Goal: Task Accomplishment & Management: Complete application form

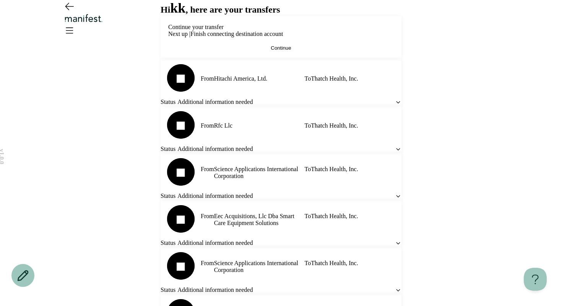
click at [396, 103] on icon at bounding box center [397, 102] width 3 height 2
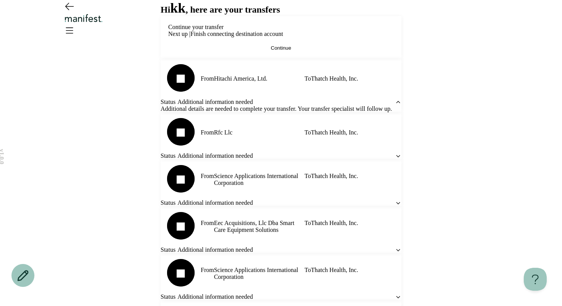
click at [395, 106] on icon at bounding box center [398, 102] width 6 height 6
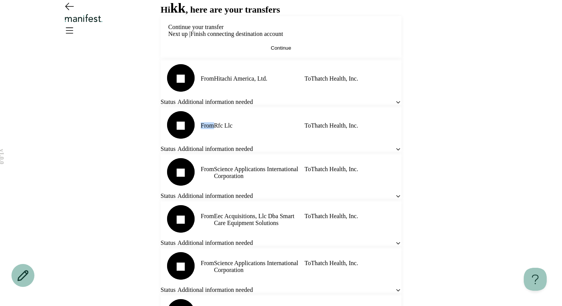
click at [396, 103] on icon at bounding box center [397, 102] width 3 height 2
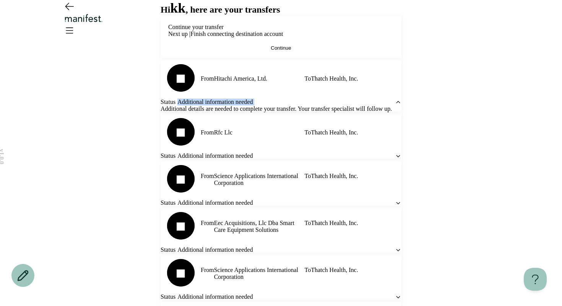
click at [395, 106] on icon at bounding box center [398, 102] width 6 height 6
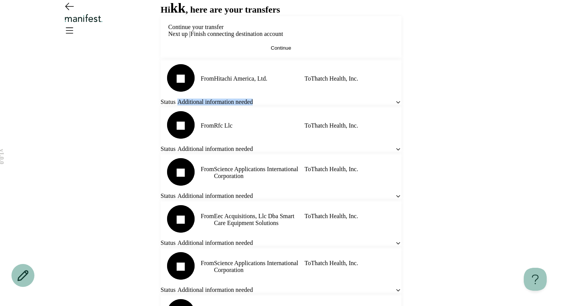
click at [271, 51] on button "Continue" at bounding box center [281, 48] width 226 height 6
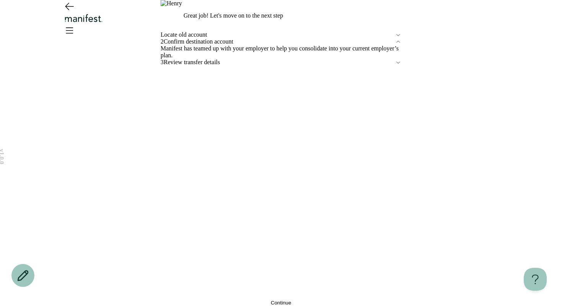
click at [239, 300] on button "Continue" at bounding box center [281, 303] width 241 height 6
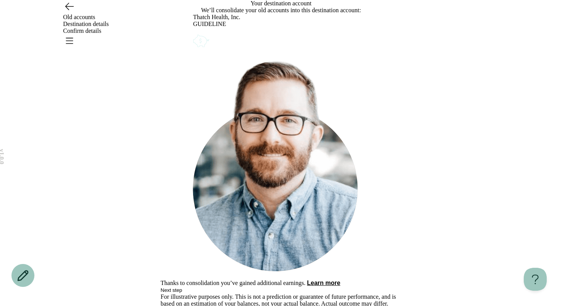
click at [67, 12] on icon "Go back" at bounding box center [69, 6] width 12 height 12
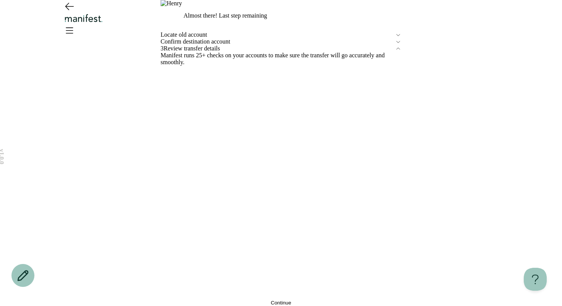
click at [234, 101] on div "Almost there! Last step remaining Locate old account Confirm destination accoun…" at bounding box center [281, 153] width 241 height 306
click at [223, 38] on div "Locate old account" at bounding box center [281, 34] width 241 height 7
click at [214, 38] on span "Locate old account" at bounding box center [278, 34] width 234 height 7
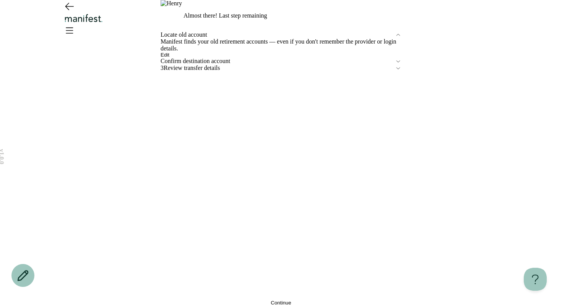
click at [169, 58] on button "Edit" at bounding box center [165, 55] width 9 height 6
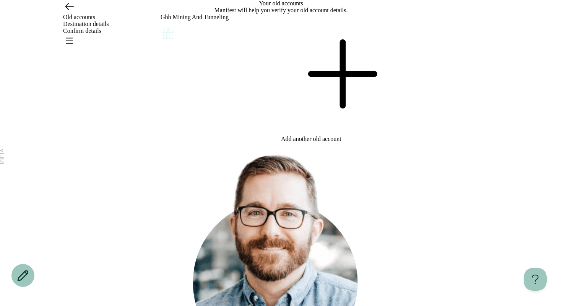
click at [161, 26] on icon "Account options" at bounding box center [161, 26] width 0 height 0
click at [188, 34] on button "Remove" at bounding box center [178, 31] width 19 height 6
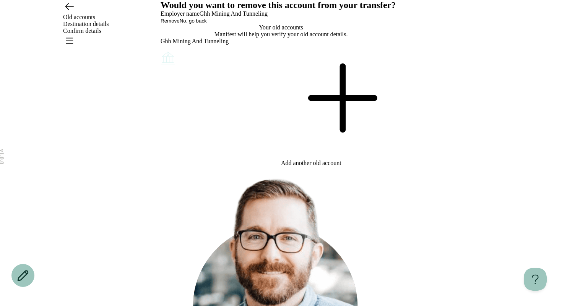
click at [250, 24] on div "Would you want to remove this account from your transfer? Employer name Ghh Min…" at bounding box center [281, 12] width 241 height 24
click at [180, 24] on span "Remove" at bounding box center [170, 21] width 19 height 6
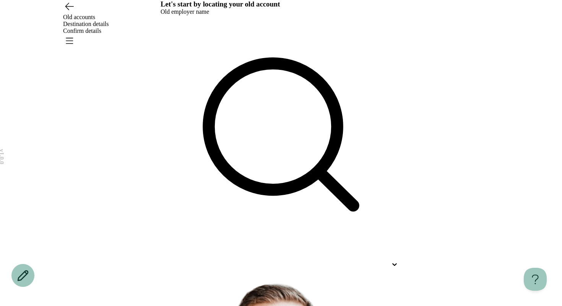
click at [209, 107] on div at bounding box center [281, 143] width 241 height 256
click at [209, 261] on div at bounding box center [274, 264] width 227 height 7
type input "*"
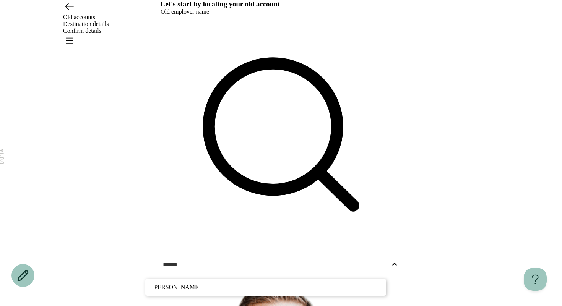
click at [203, 283] on p "Hiehie" at bounding box center [265, 287] width 227 height 9
type input "******"
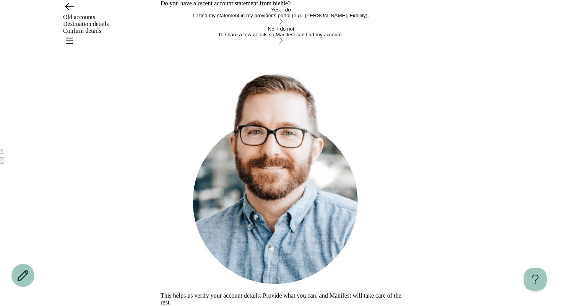
click at [213, 18] on div "I'll find my statement in my provider's portal (e.g., TIAA, Fidelity)." at bounding box center [281, 16] width 241 height 6
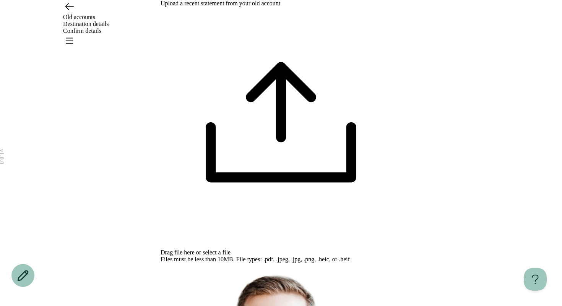
click at [301, 124] on div "Drag file here or select a file Files must be less than 10MB. File types: .pdf,…" at bounding box center [281, 135] width 241 height 256
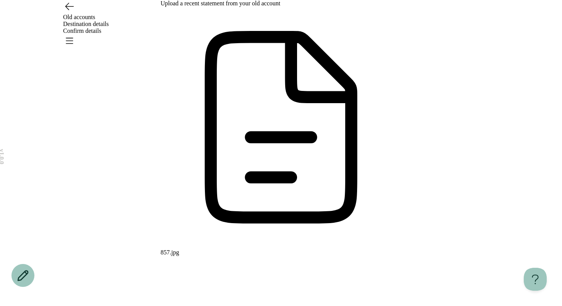
type input "**********"
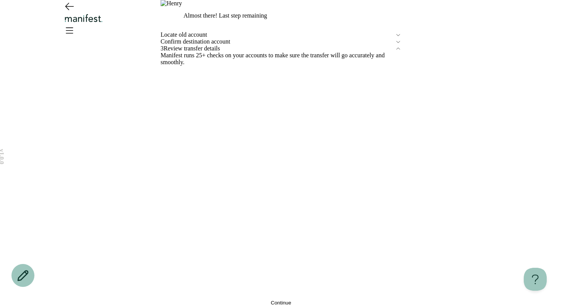
click at [276, 300] on span "Continue" at bounding box center [281, 303] width 20 height 6
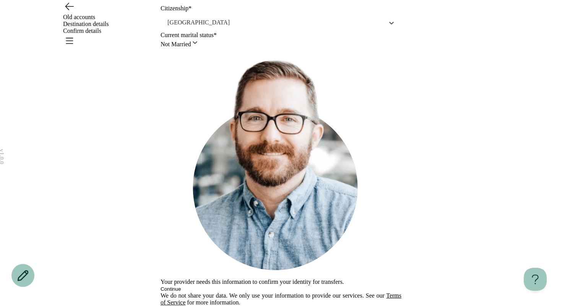
click at [181, 286] on button "Continue" at bounding box center [171, 289] width 20 height 6
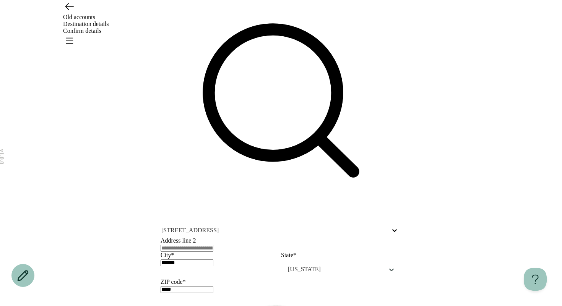
scroll to position [91, 0]
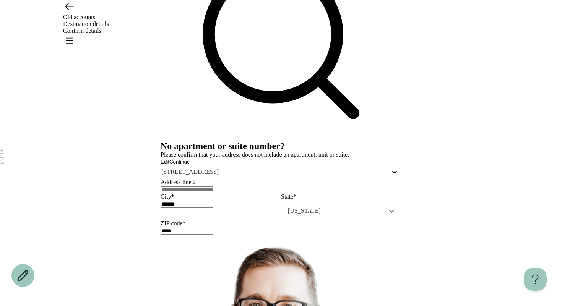
click at [190, 165] on span "Continue" at bounding box center [179, 162] width 20 height 6
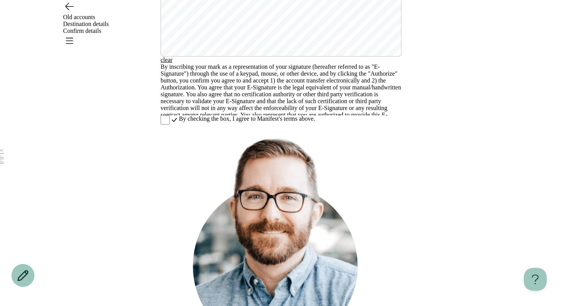
scroll to position [222, 0]
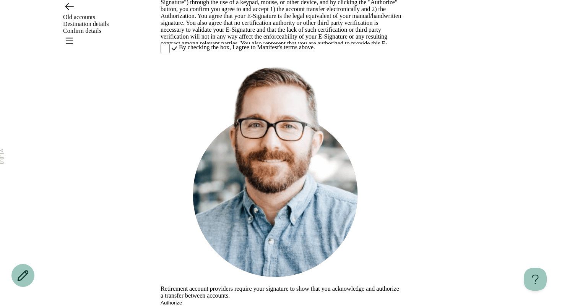
click at [244, 51] on span "By checking the box, I agree to Manifest's terms above." at bounding box center [247, 47] width 136 height 7
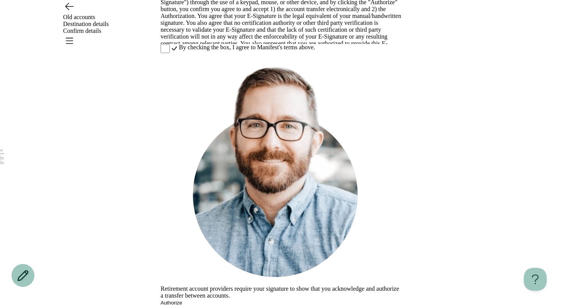
scroll to position [222, 0]
click at [182, 300] on button "Authorize" at bounding box center [171, 303] width 21 height 6
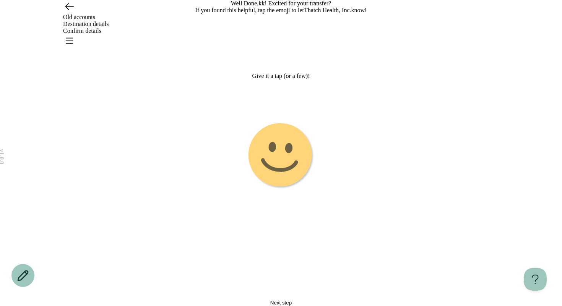
click at [283, 188] on image "Emoji 1 touch loop animation" at bounding box center [280, 155] width 71 height 71
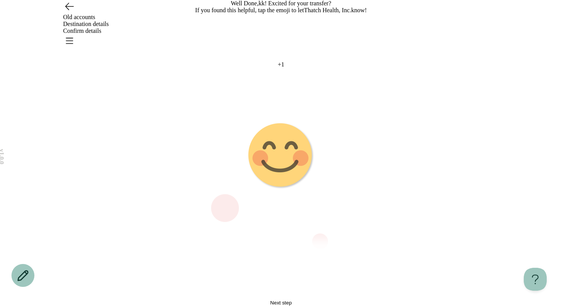
click at [283, 189] on g "Emoji 2 animation" at bounding box center [280, 155] width 191 height 191
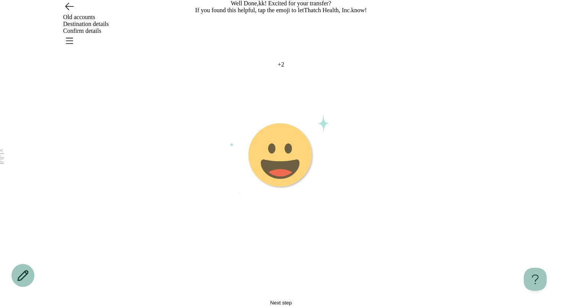
click at [296, 190] on image "Emoji 3 animation" at bounding box center [280, 155] width 67 height 67
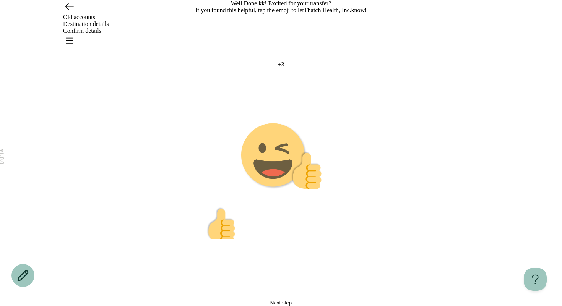
click at [293, 190] on image "Emoji 4 animation" at bounding box center [280, 155] width 81 height 67
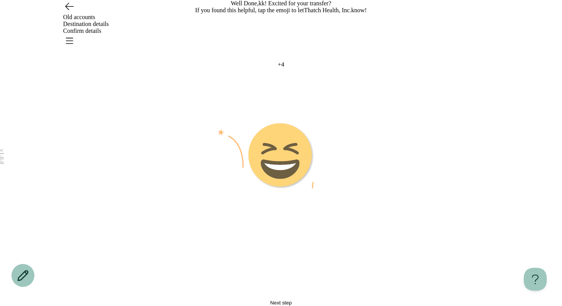
click at [293, 190] on image "Emoji 5 animation" at bounding box center [280, 155] width 67 height 67
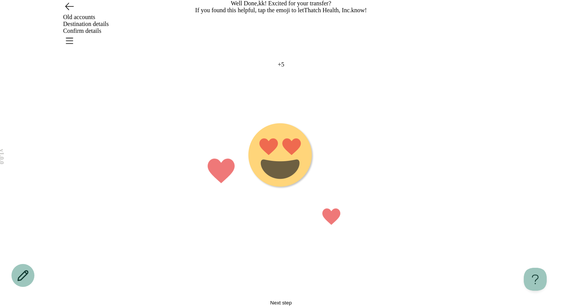
click at [289, 300] on button "Next step" at bounding box center [281, 303] width 241 height 6
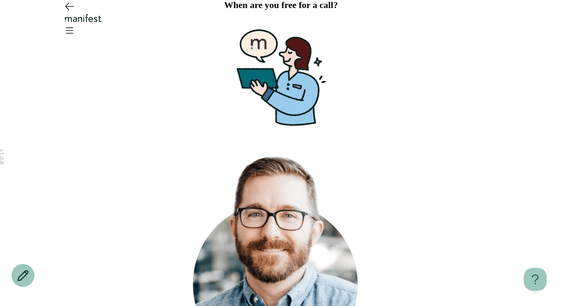
scroll to position [4, 0]
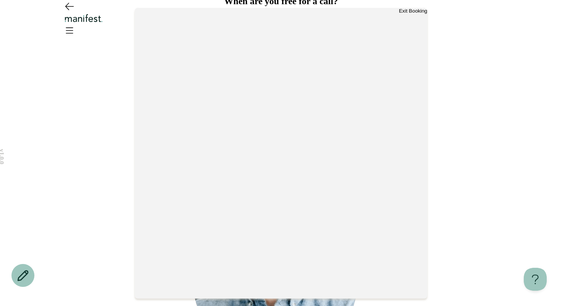
click at [401, 13] on button "Exit Booking" at bounding box center [413, 11] width 28 height 6
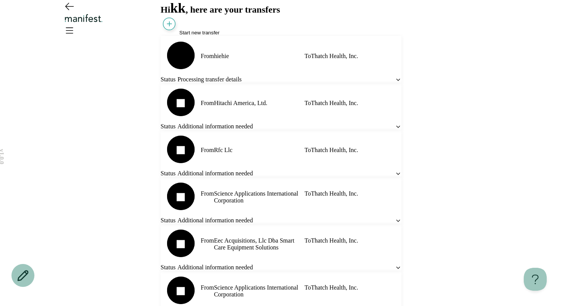
click at [75, 24] on icon "Open menu" at bounding box center [69, 30] width 12 height 12
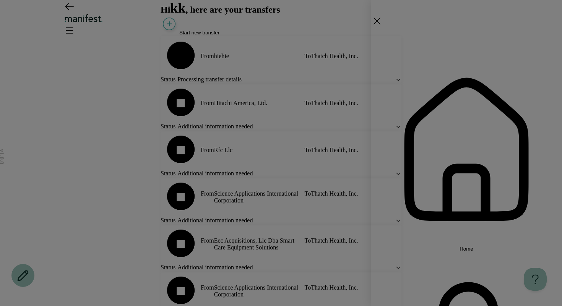
click at [313, 120] on div "Home Settings Sign out" at bounding box center [281, 153] width 562 height 306
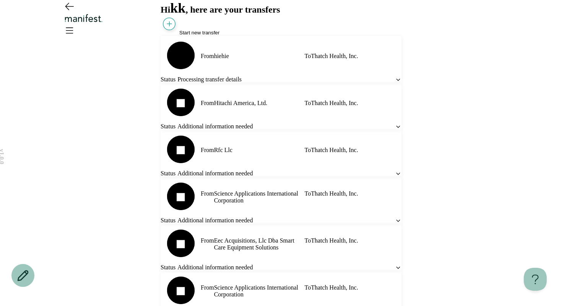
click at [75, 24] on icon "Open menu" at bounding box center [69, 30] width 12 height 12
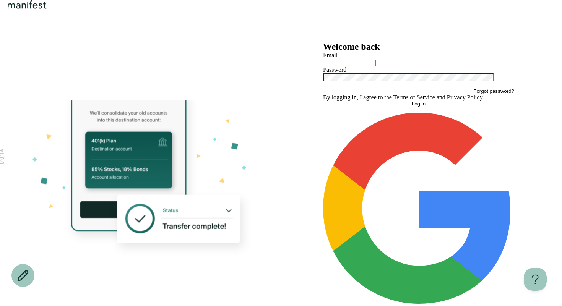
click at [360, 67] on input "text" at bounding box center [349, 63] width 53 height 7
type input "**********"
click at [323, 101] on button "Log in" at bounding box center [418, 104] width 191 height 6
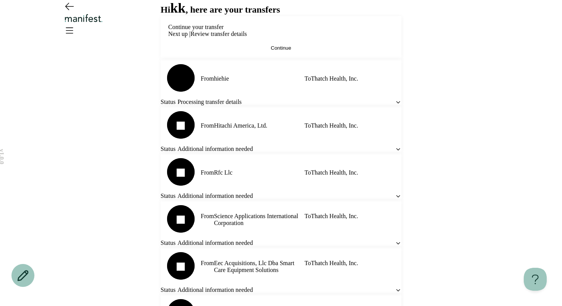
click at [271, 51] on span "Continue" at bounding box center [281, 48] width 20 height 6
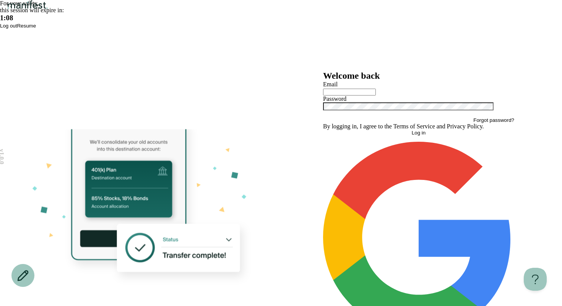
click at [36, 29] on button "Resume" at bounding box center [26, 26] width 19 height 6
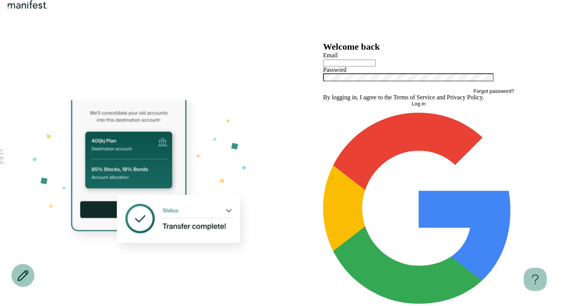
click at [361, 67] on input "text" at bounding box center [349, 63] width 53 height 7
type input "**********"
click at [401, 107] on button "Log in" at bounding box center [418, 104] width 191 height 6
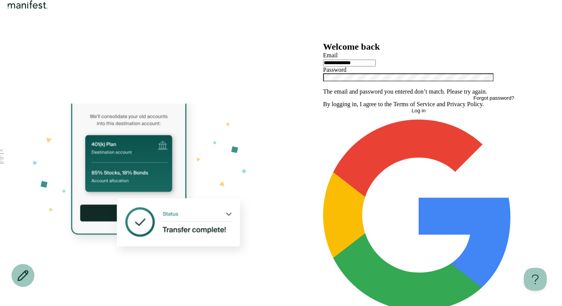
click at [378, 88] on div at bounding box center [418, 80] width 191 height 15
click at [300, 146] on div "**********" at bounding box center [418, 183] width 275 height 283
click at [323, 108] on button "Log in" at bounding box center [418, 111] width 191 height 6
click at [389, 114] on button "Log in" at bounding box center [418, 111] width 191 height 6
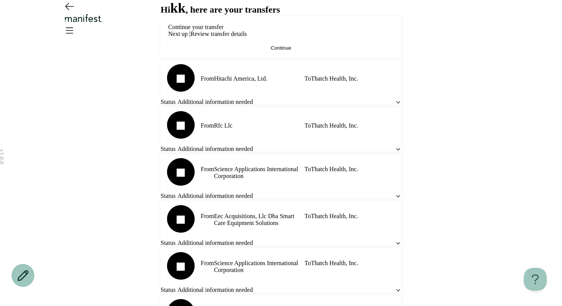
click at [75, 24] on icon "Open menu" at bounding box center [69, 30] width 12 height 12
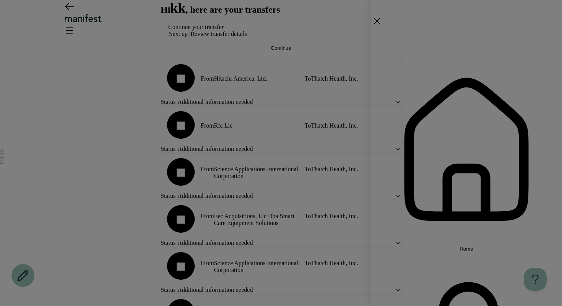
click at [341, 26] on div "Home Settings Sign out" at bounding box center [281, 153] width 562 height 306
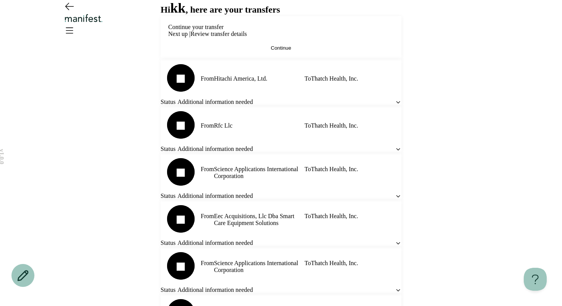
click at [104, 21] on img "Logo" at bounding box center [83, 18] width 41 height 9
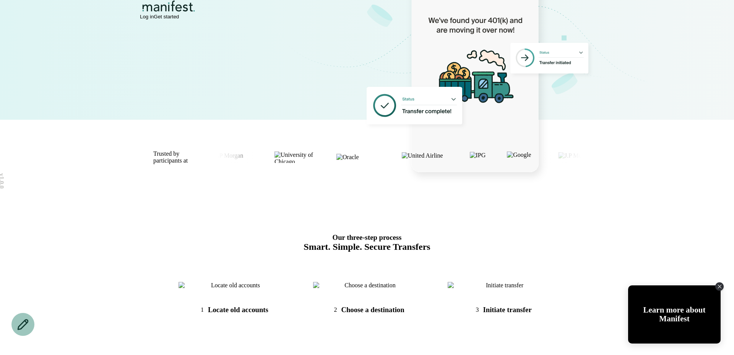
scroll to position [268, 0]
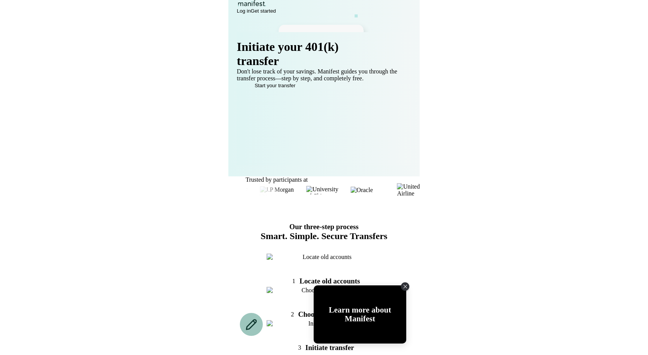
scroll to position [112, 0]
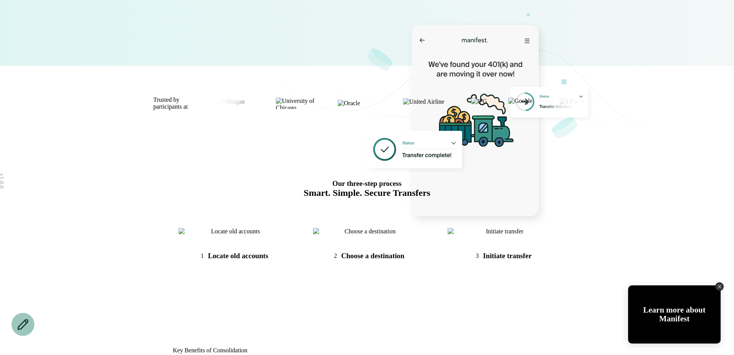
scroll to position [0, 0]
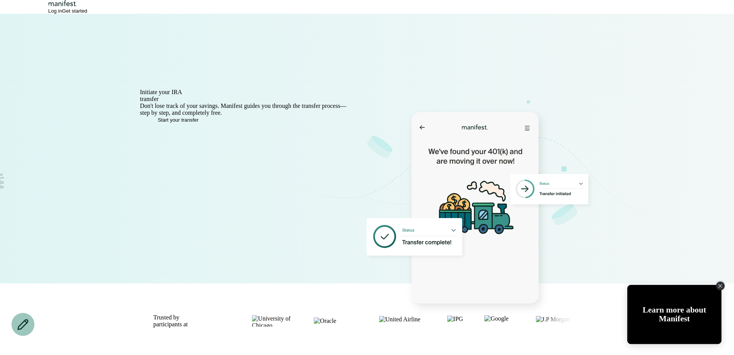
click at [719, 289] on div "Close Tolstoy widget" at bounding box center [720, 285] width 8 height 8
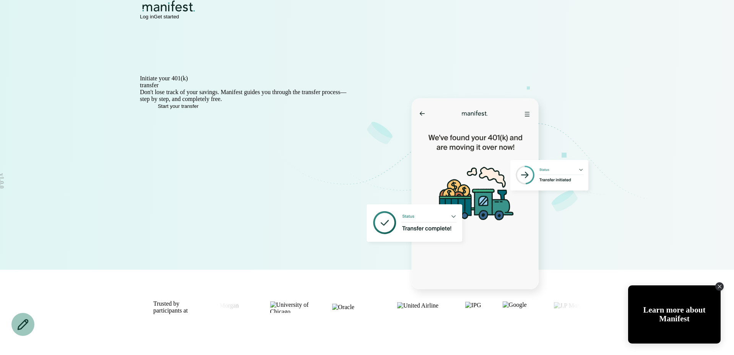
click at [529, 19] on div "Log in Get started" at bounding box center [367, 17] width 454 height 6
click at [154, 19] on span "Log in" at bounding box center [147, 17] width 14 height 6
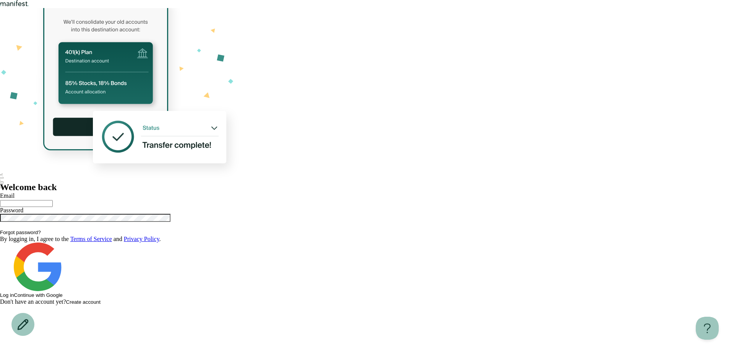
click at [485, 199] on div at bounding box center [367, 203] width 734 height 8
click at [53, 200] on input "text" at bounding box center [26, 203] width 53 height 7
type input "**********"
click at [0, 292] on button "Log in" at bounding box center [7, 295] width 14 height 6
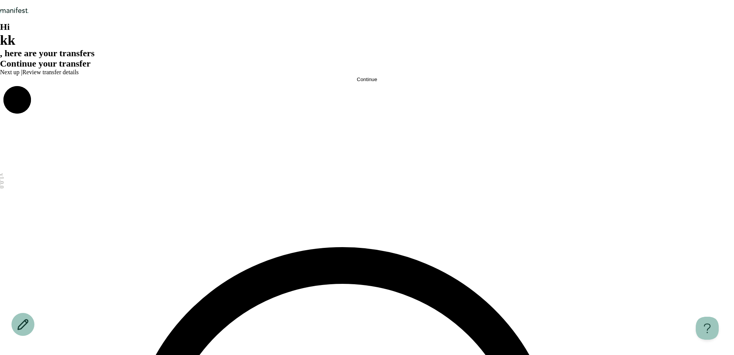
click at [384, 76] on div "Continue your transfer Next up | Review transfer details" at bounding box center [367, 66] width 734 height 17
click at [381, 82] on button "Continue" at bounding box center [367, 79] width 734 height 6
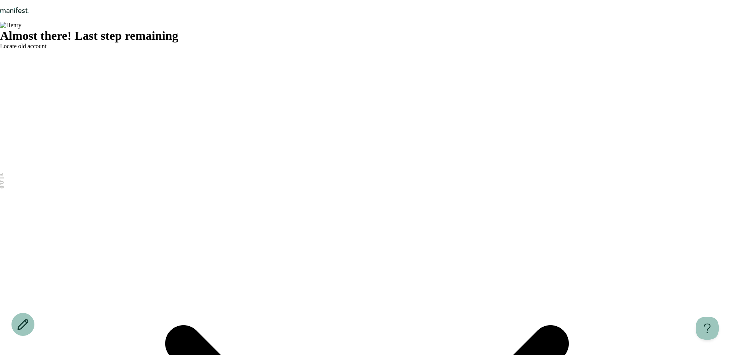
click at [47, 49] on span "Locate old account" at bounding box center [23, 46] width 47 height 6
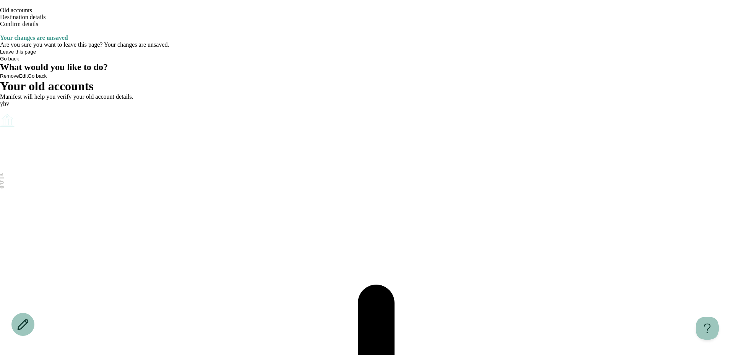
click at [0, 112] on icon "Account options" at bounding box center [0, 112] width 0 height 0
click at [28, 120] on button "Remove" at bounding box center [18, 118] width 19 height 6
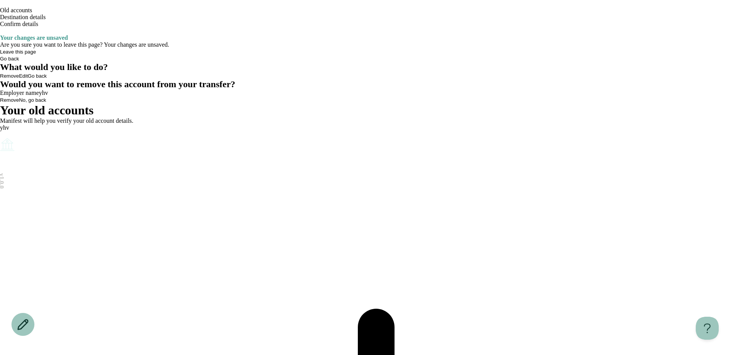
click at [19, 103] on span "Remove" at bounding box center [9, 100] width 19 height 6
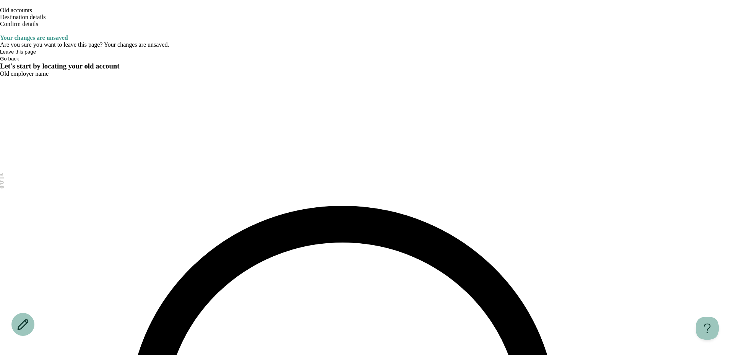
type input "***"
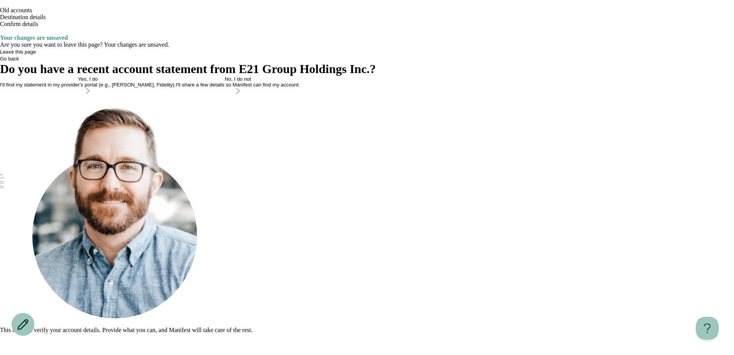
click at [176, 88] on div "I'll find my statement in my provider's portal (e.g., TIAA, Fidelity)." at bounding box center [88, 85] width 176 height 6
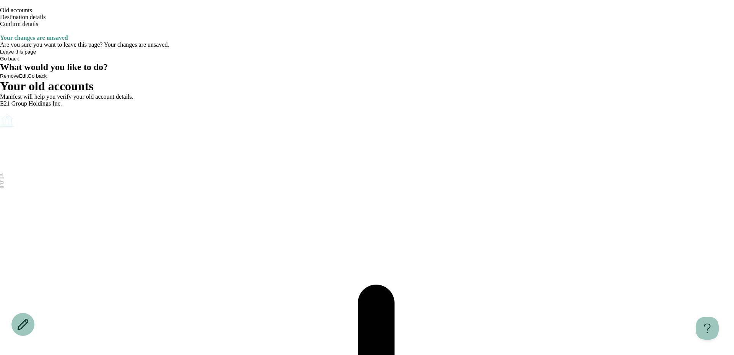
click at [0, 5] on icon "Go back" at bounding box center [0, 5] width 0 height 0
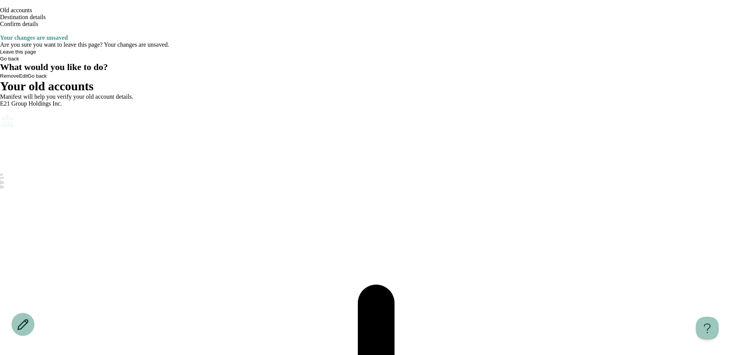
click at [0, 5] on icon "Go back" at bounding box center [0, 5] width 0 height 0
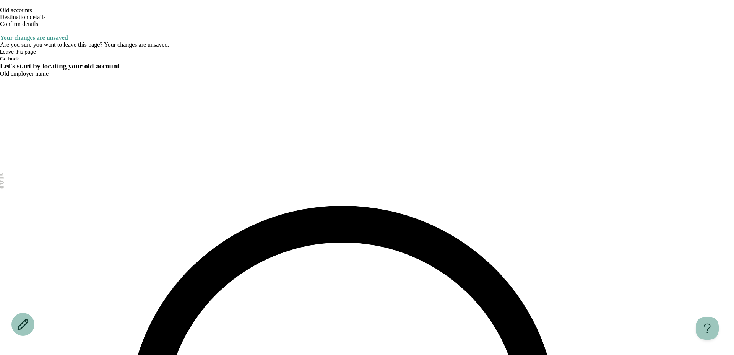
type input "***"
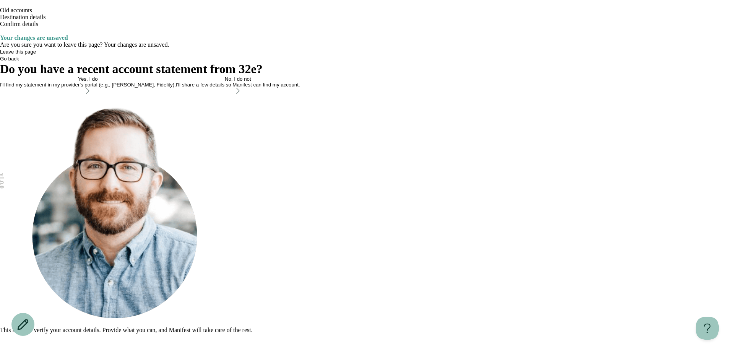
click at [300, 88] on div "I'll share a few details so Manifest can find my account." at bounding box center [238, 85] width 124 height 6
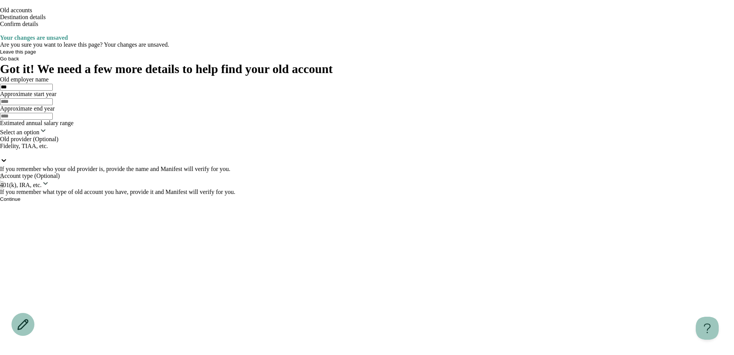
scroll to position [32, 0]
click at [351, 202] on div "Continue" at bounding box center [367, 198] width 734 height 7
click at [0, 5] on icon "Go back" at bounding box center [0, 5] width 0 height 0
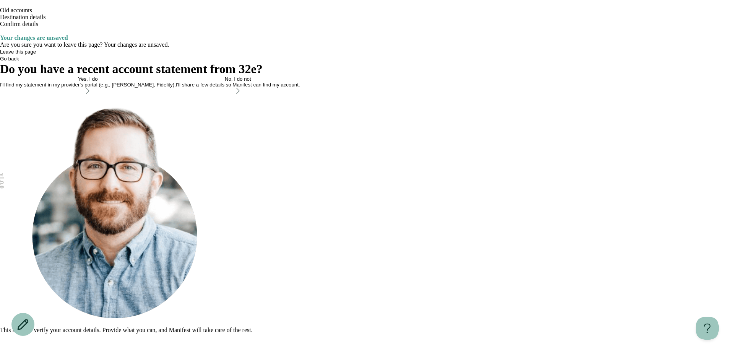
click at [176, 88] on div "Yes, I do I'll find my statement in my provider's portal (e.g., TIAA, Fidelity)." at bounding box center [88, 81] width 176 height 11
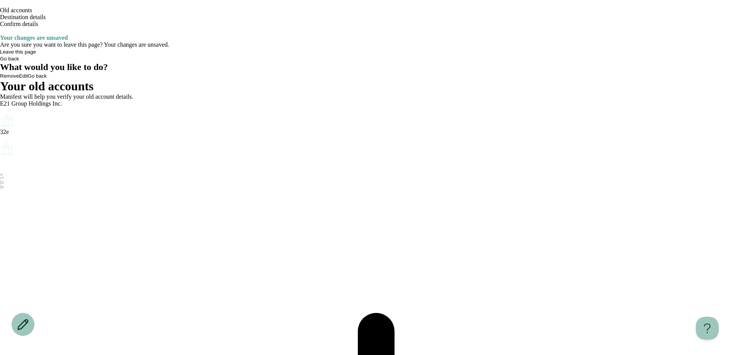
click at [579, 28] on header "Old accounts Destination details Confirm details" at bounding box center [367, 17] width 734 height 34
click at [0, 33] on icon "Open menu" at bounding box center [0, 33] width 0 height 0
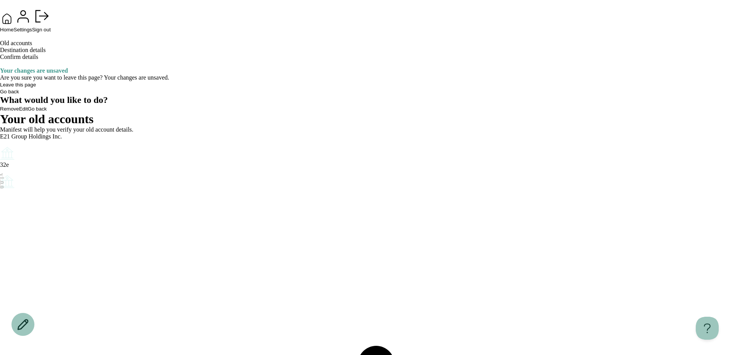
click at [14, 26] on icon "button" at bounding box center [7, 19] width 14 height 14
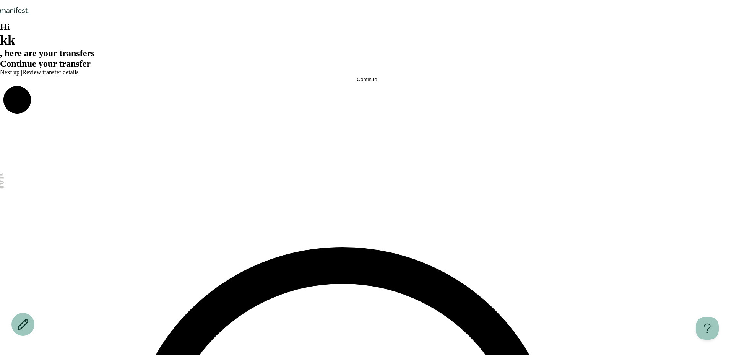
click at [332, 76] on div "Next up | Review transfer details" at bounding box center [367, 72] width 734 height 7
click at [329, 82] on button "Continue" at bounding box center [367, 79] width 734 height 6
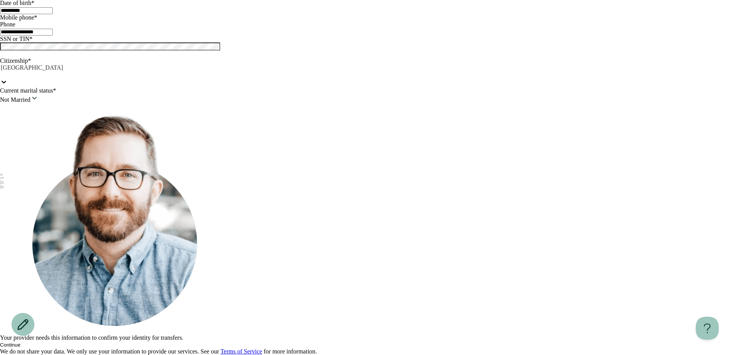
click at [20, 342] on button "Continue" at bounding box center [10, 345] width 20 height 6
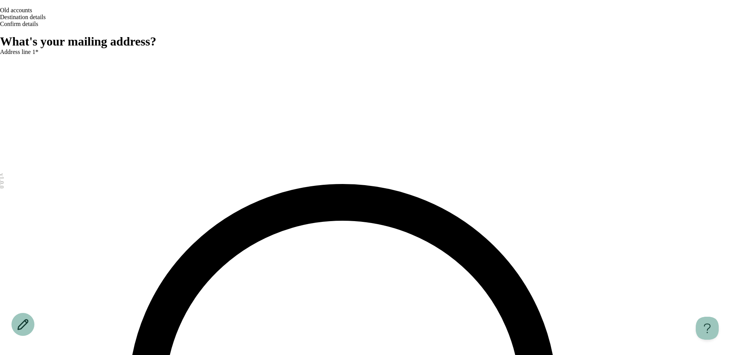
click at [153, 14] on header "Old accounts Destination details Confirm details" at bounding box center [367, 17] width 734 height 34
click at [6, 11] on icon "Go back" at bounding box center [4, 9] width 5 height 4
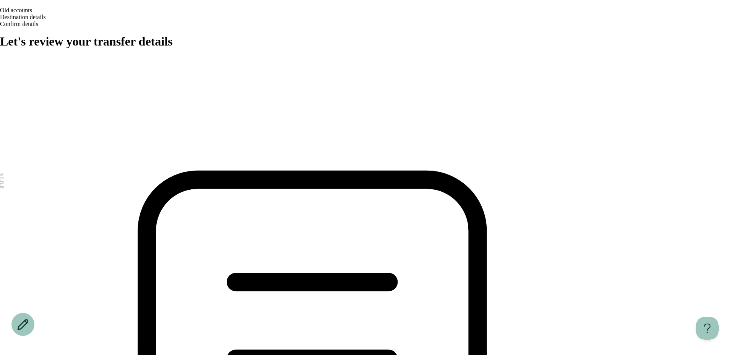
click at [0, 33] on icon "Open menu" at bounding box center [0, 33] width 0 height 0
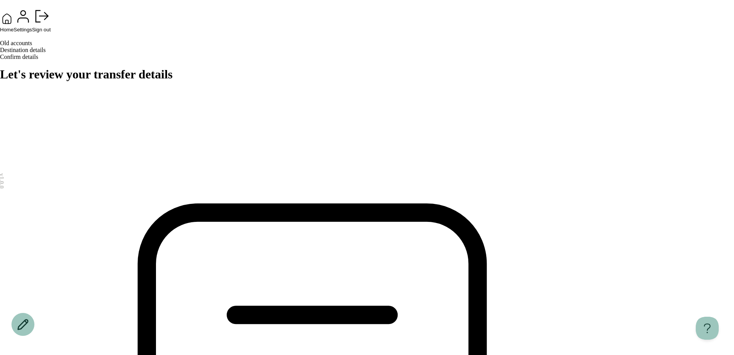
click at [14, 32] on button "Home" at bounding box center [7, 22] width 14 height 21
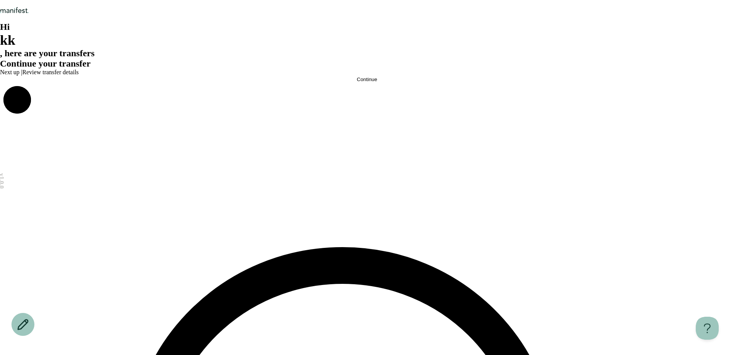
click at [326, 82] on button "Continue" at bounding box center [367, 79] width 734 height 6
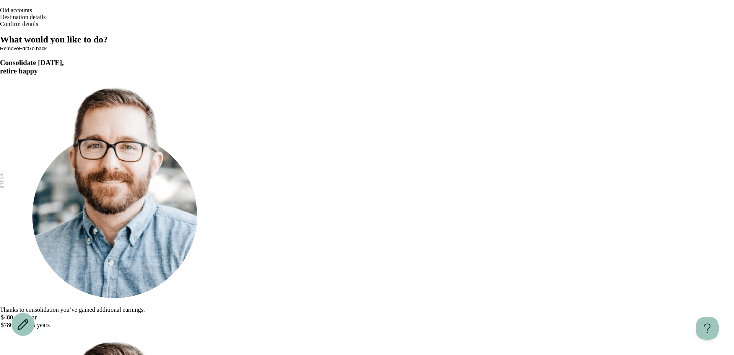
click at [575, 29] on header "Old accounts Destination details Confirm details" at bounding box center [367, 17] width 734 height 34
click at [0, 33] on icon "Open menu" at bounding box center [0, 33] width 0 height 0
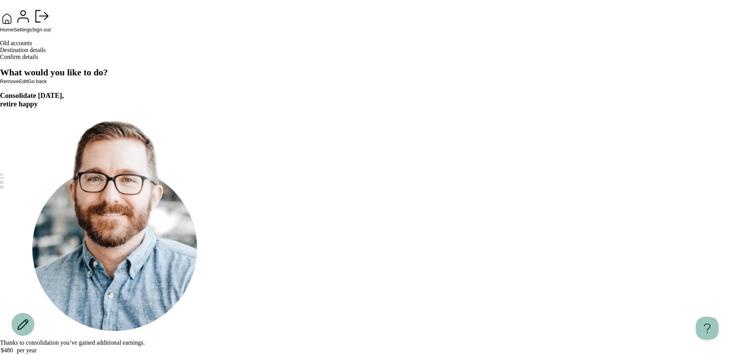
click at [14, 32] on button "Home" at bounding box center [7, 22] width 14 height 21
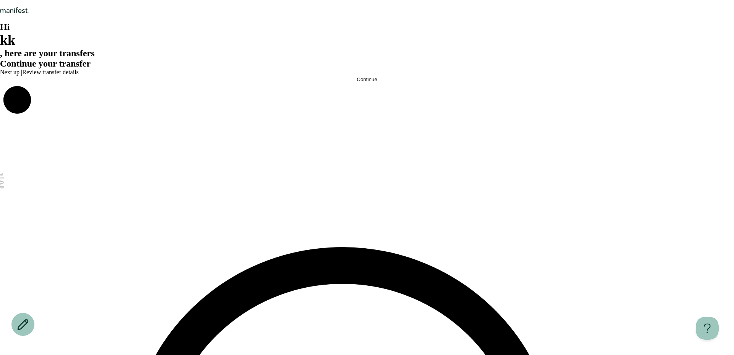
click at [346, 82] on button "Continue" at bounding box center [367, 79] width 734 height 6
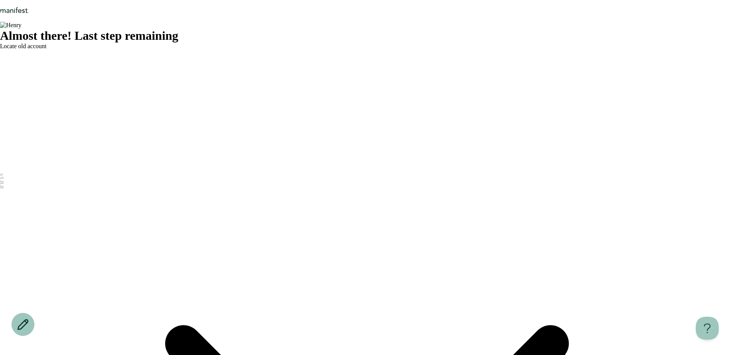
click at [47, 49] on span "Locate old account" at bounding box center [23, 46] width 47 height 6
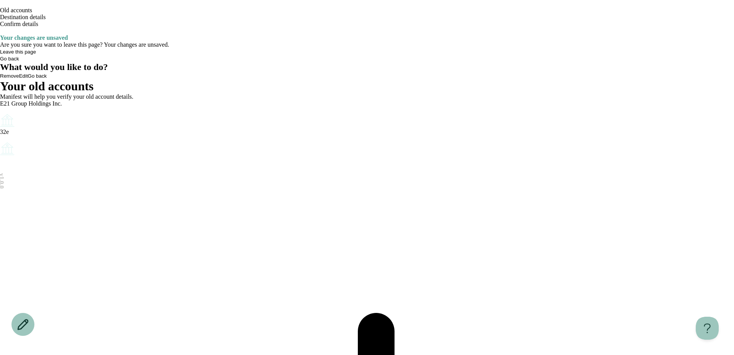
click at [0, 33] on icon "Open menu" at bounding box center [0, 33] width 0 height 0
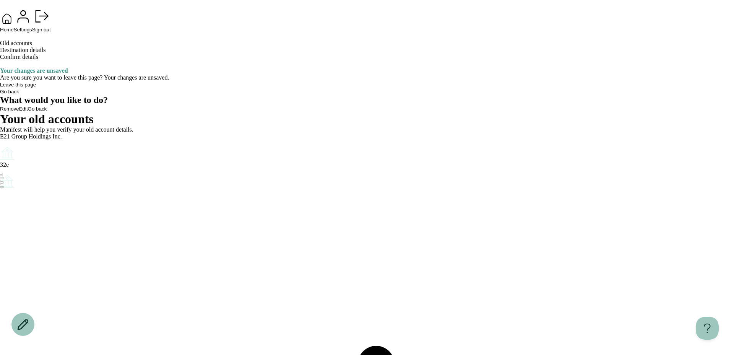
click at [578, 22] on div "Home Settings Sign out" at bounding box center [367, 16] width 734 height 33
click at [587, 33] on div "Home Settings Sign out" at bounding box center [367, 20] width 734 height 26
click at [32, 32] on span "Settings" at bounding box center [23, 30] width 18 height 6
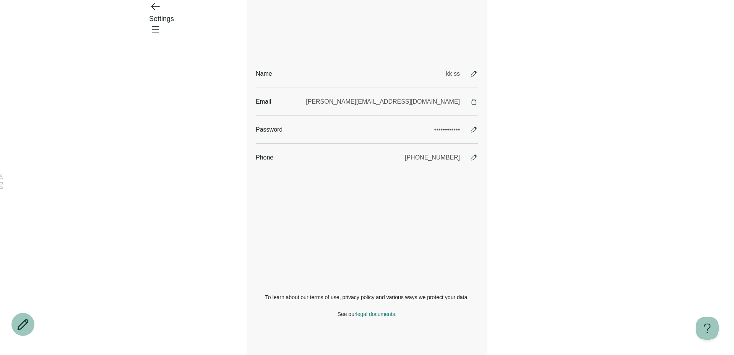
click at [161, 23] on icon "Open menu" at bounding box center [155, 29] width 12 height 12
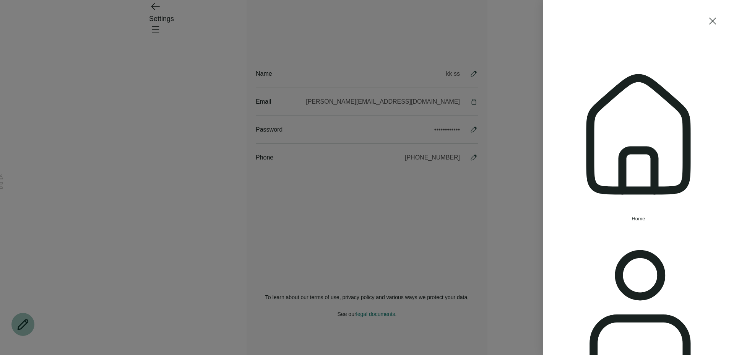
click at [632, 216] on span "Home" at bounding box center [639, 219] width 14 height 6
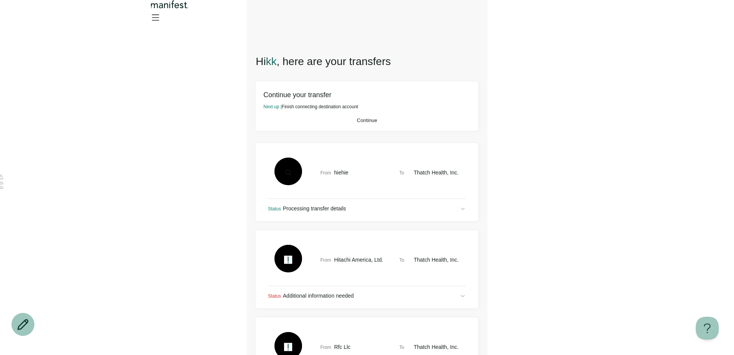
click at [360, 123] on button "Continue" at bounding box center [366, 120] width 207 height 6
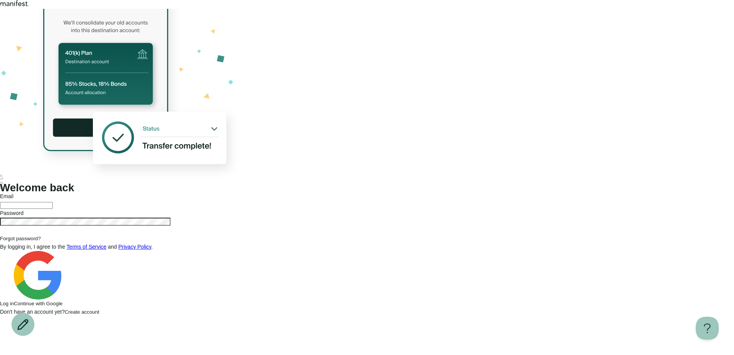
click at [99, 312] on span "Create account" at bounding box center [82, 312] width 34 height 6
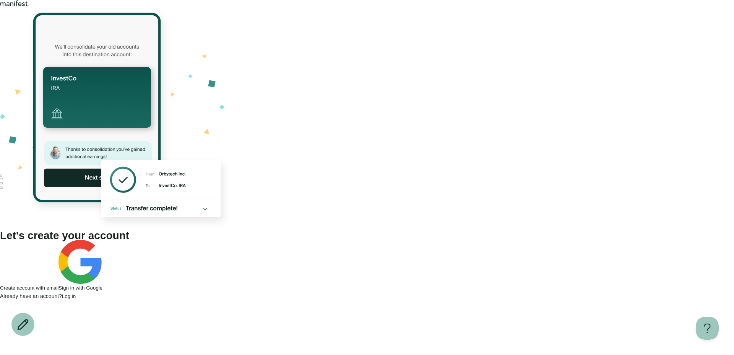
click at [58, 285] on button "Create account with email" at bounding box center [29, 288] width 58 height 6
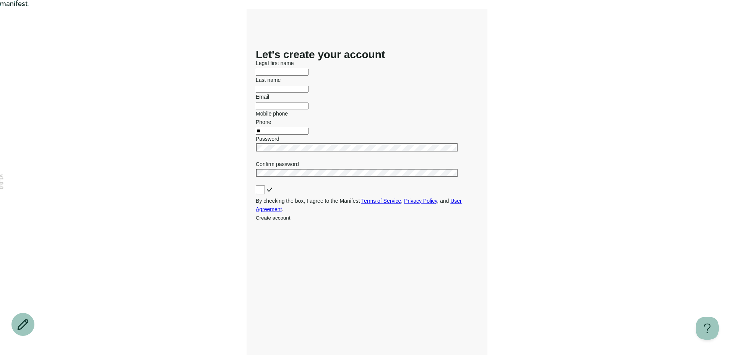
click at [309, 76] on input "text" at bounding box center [282, 72] width 53 height 7
type input "**********"
type input "*"
click at [309, 76] on input "**********" at bounding box center [282, 72] width 53 height 7
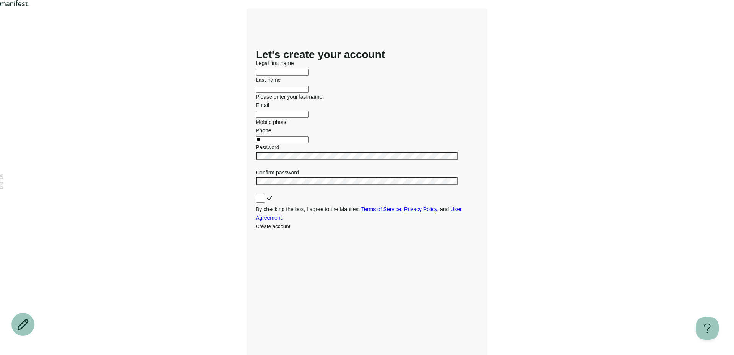
click at [286, 118] on div "Email" at bounding box center [367, 109] width 222 height 17
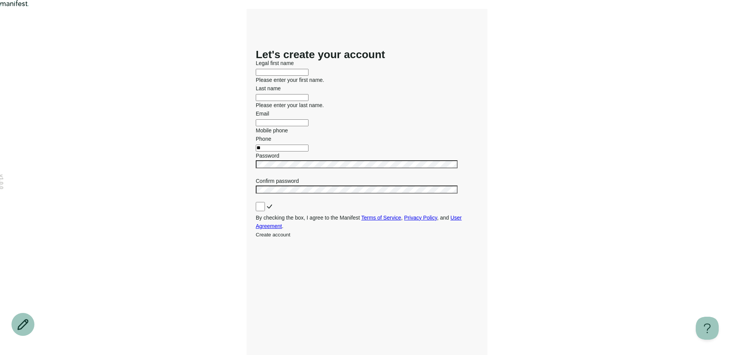
paste input "**********"
type input "**********"
click at [285, 76] on input "text" at bounding box center [282, 72] width 53 height 7
type input "*"
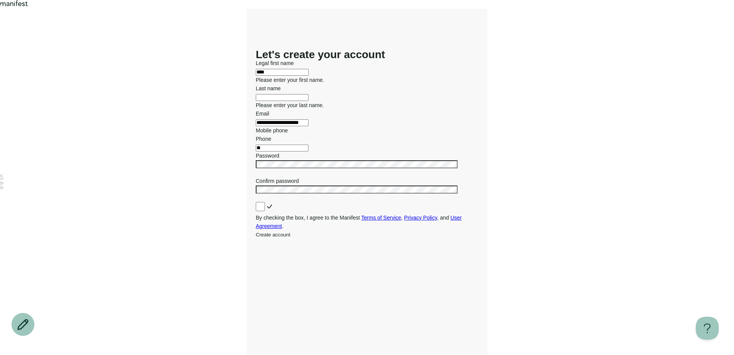
type input "****"
click at [278, 109] on div "Last name Please enter your last name." at bounding box center [367, 96] width 222 height 25
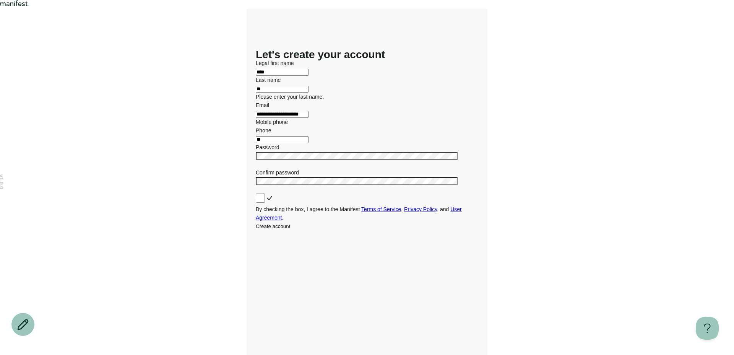
scroll to position [71, 0]
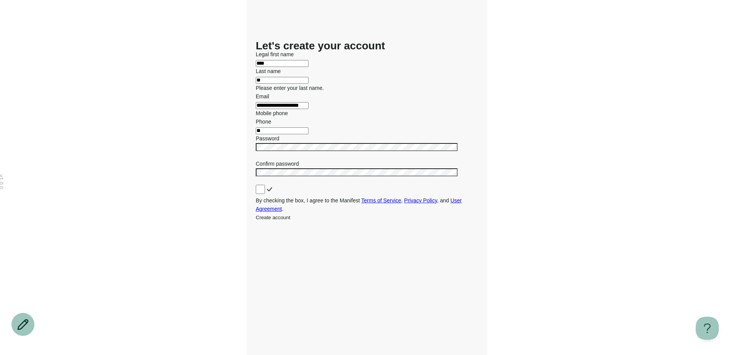
type input "**"
click at [306, 134] on input "**" at bounding box center [282, 130] width 53 height 7
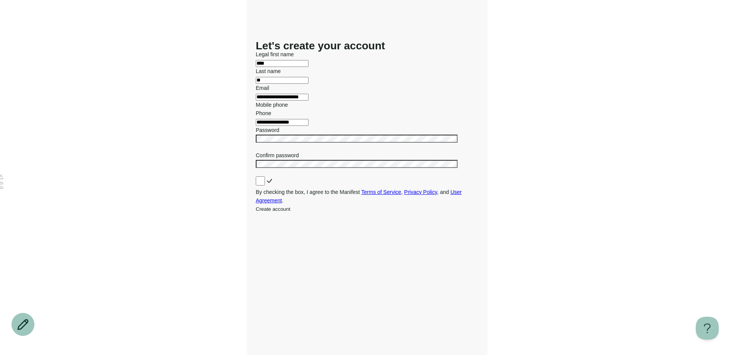
type input "**********"
click at [300, 151] on div at bounding box center [367, 142] width 222 height 17
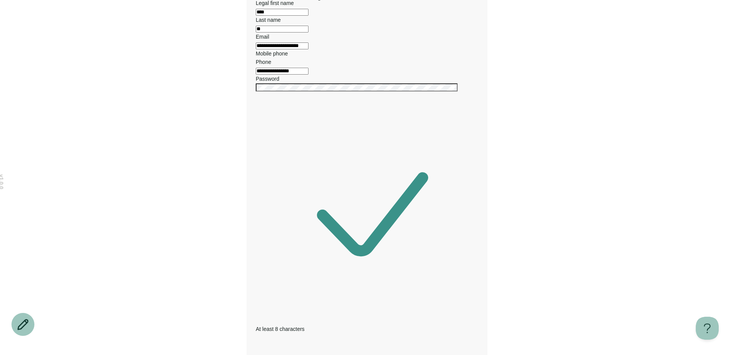
scroll to position [106, 0]
